Goal: Check status

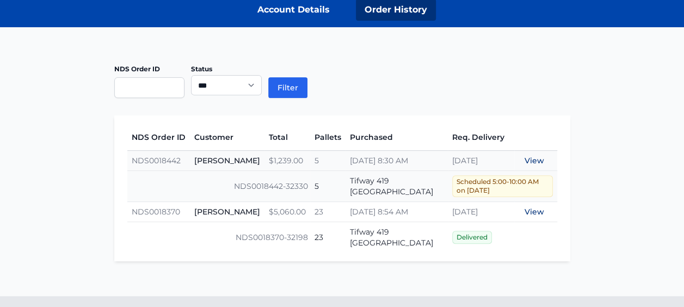
scroll to position [171, 0]
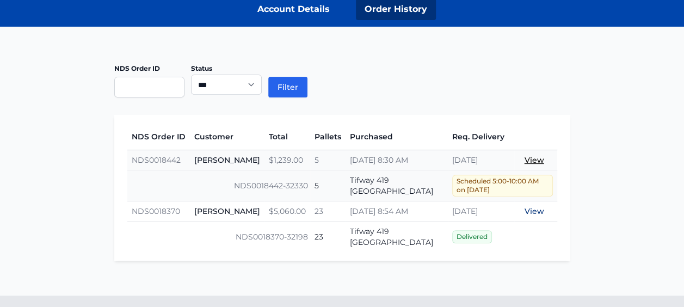
click at [536, 159] on link "View" at bounding box center [534, 160] width 20 height 10
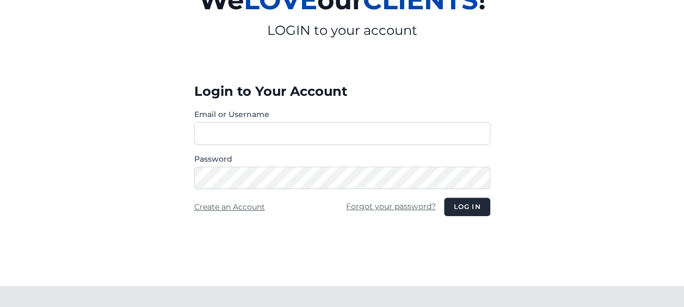
scroll to position [125, 0]
type input "**********"
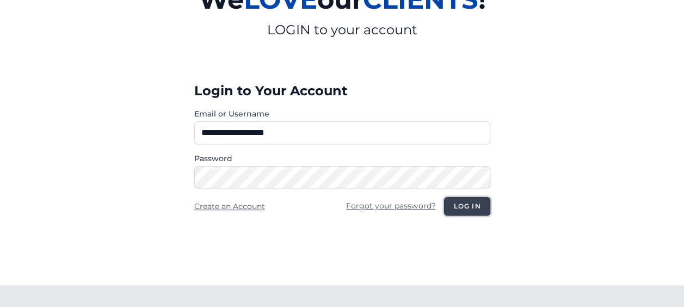
click at [472, 208] on button "Log in" at bounding box center [467, 206] width 46 height 18
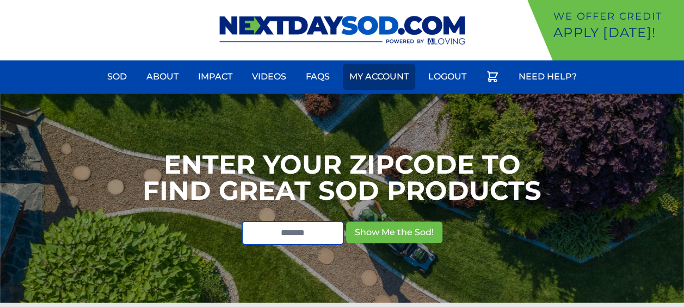
click at [367, 79] on link "My Account" at bounding box center [379, 77] width 72 height 26
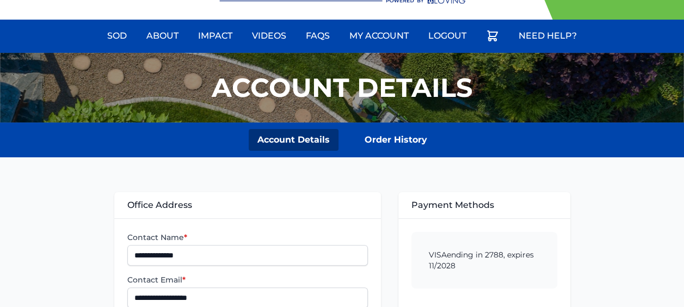
scroll to position [41, 0]
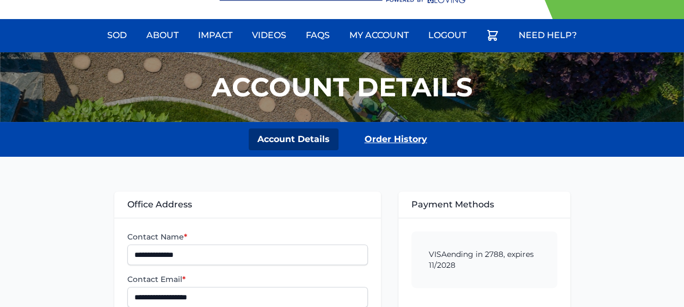
click at [379, 146] on link "Order History" at bounding box center [396, 139] width 80 height 22
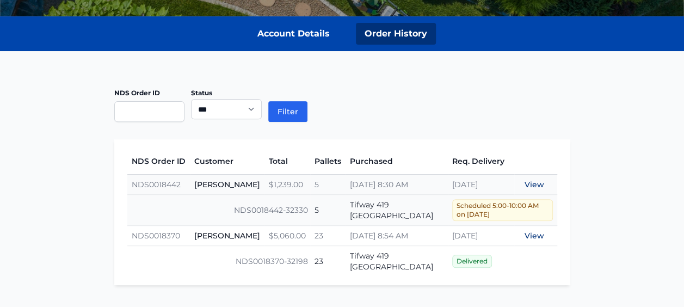
scroll to position [190, 0]
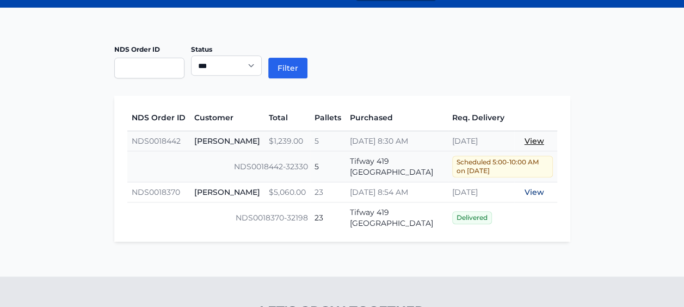
click at [536, 140] on link "View" at bounding box center [534, 141] width 20 height 10
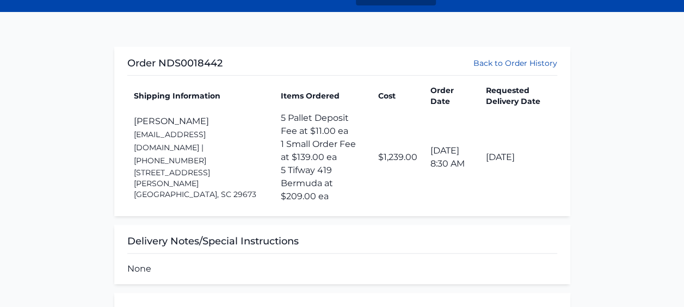
scroll to position [450, 0]
